Goal: Task Accomplishment & Management: Use online tool/utility

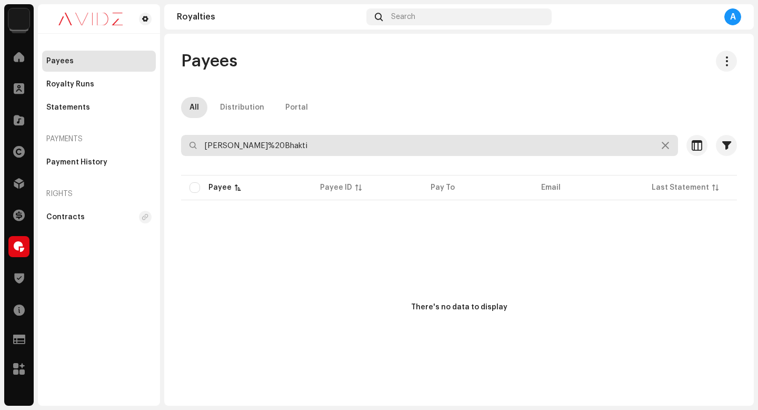
click at [380, 154] on input "[PERSON_NAME]%20Bhakti" at bounding box center [429, 145] width 497 height 21
click at [380, 152] on input "[PERSON_NAME]%20Bhakti" at bounding box center [429, 145] width 497 height 21
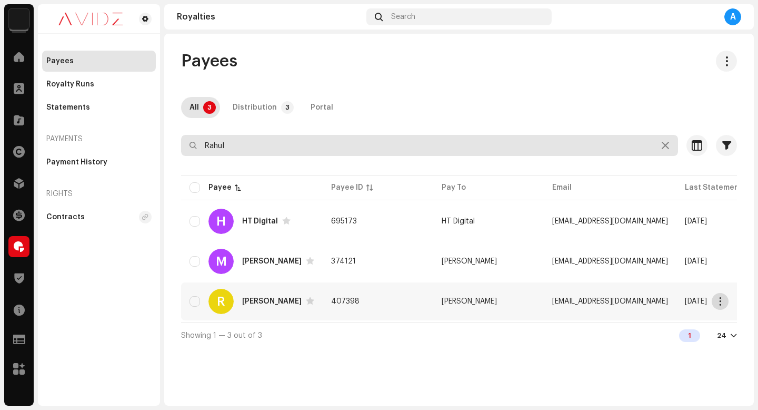
type input "Rahul"
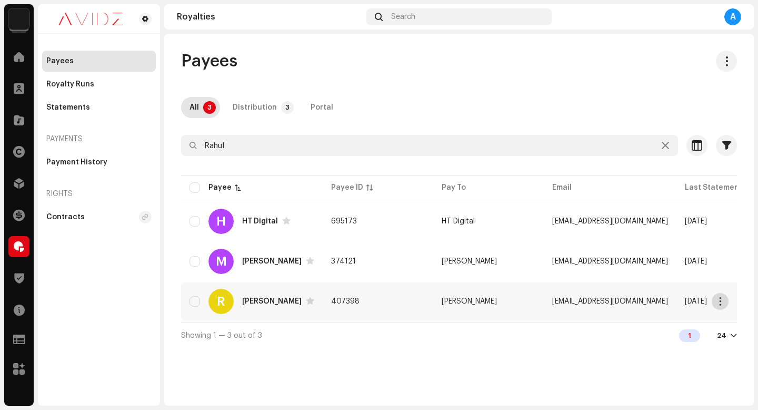
click at [720, 305] on span "button" at bounding box center [720, 301] width 8 height 8
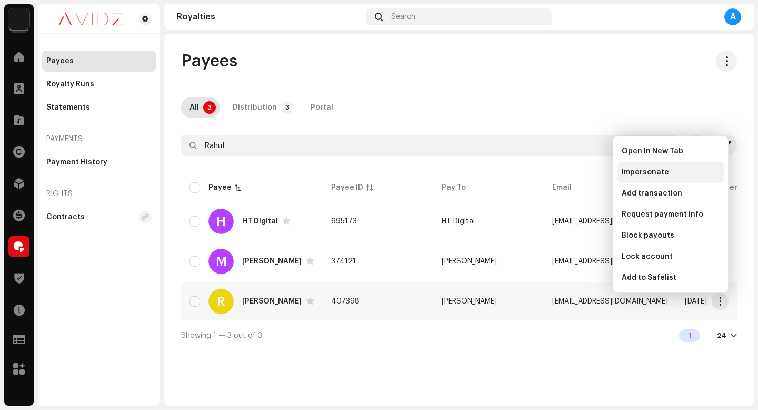
click at [673, 168] on div "Impersonate" at bounding box center [671, 172] width 98 height 8
